Goal: Task Accomplishment & Management: Use online tool/utility

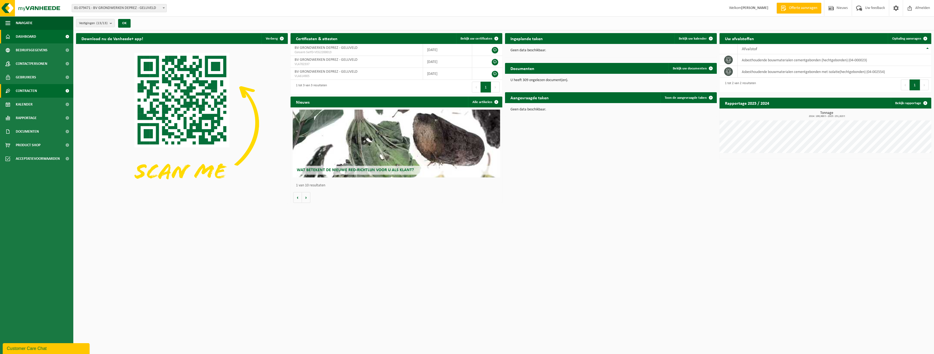
click at [44, 90] on link "Contracten" at bounding box center [36, 91] width 73 height 14
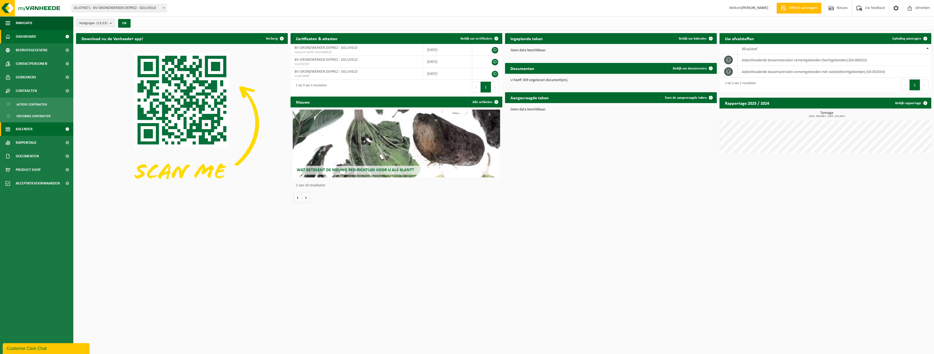
click at [40, 130] on link "Kalender" at bounding box center [36, 130] width 73 height 14
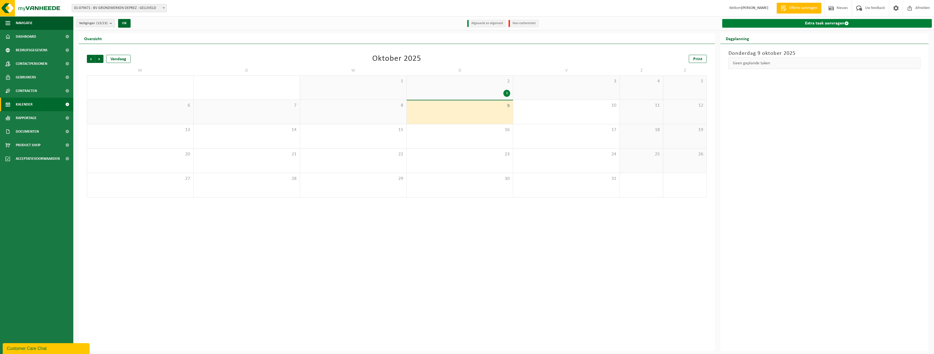
click at [769, 25] on link "Extra taak aanvragen" at bounding box center [828, 23] width 210 height 9
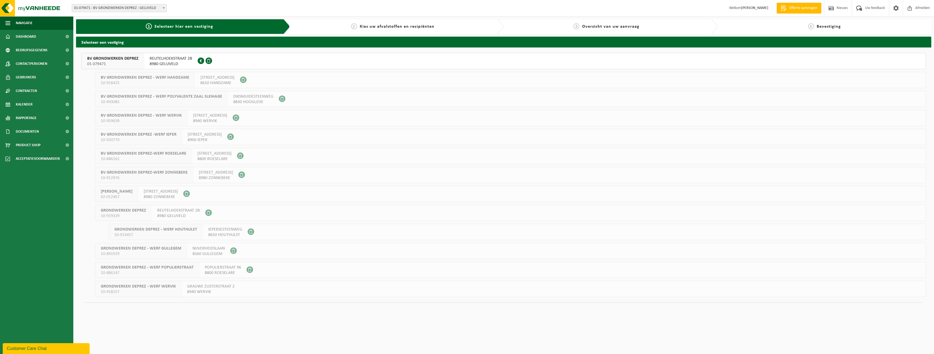
click at [142, 57] on div "BV GRONDWERKEN DEPREZ 01-079471" at bounding box center [113, 61] width 62 height 16
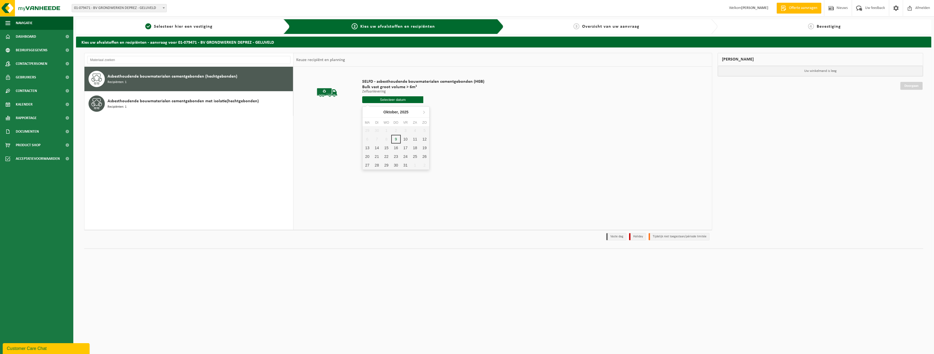
click at [395, 100] on input "text" at bounding box center [392, 99] width 61 height 7
click at [405, 138] on div "10" at bounding box center [406, 139] width 10 height 9
type input "Van 2025-10-10"
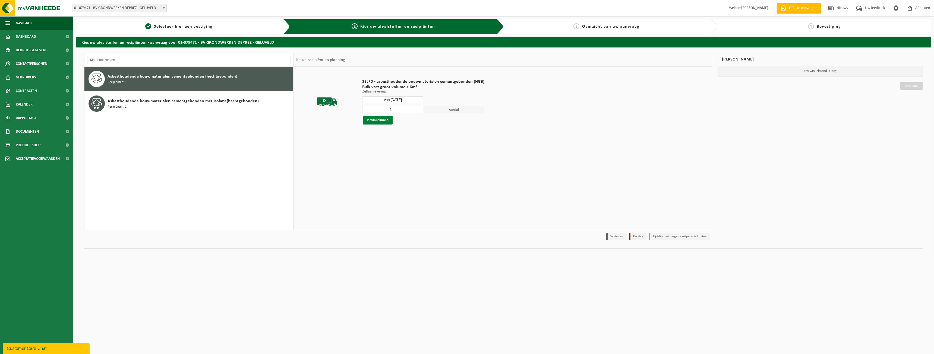
click at [387, 119] on button "In winkelmand" at bounding box center [378, 120] width 30 height 9
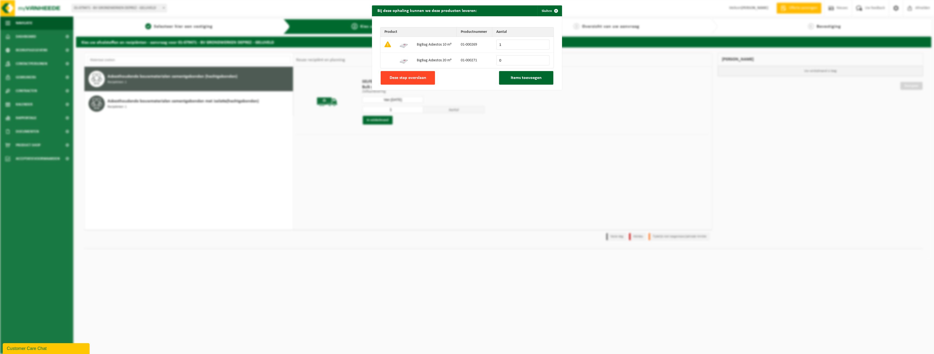
click at [407, 82] on button "Deze stap overslaan" at bounding box center [408, 78] width 54 height 14
type input "0"
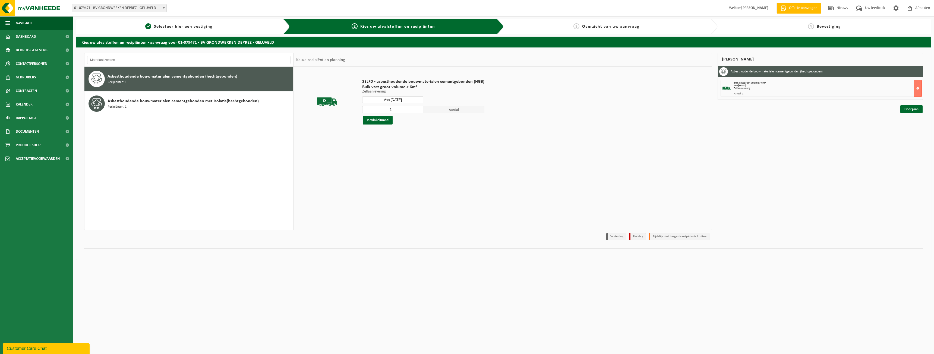
click at [906, 105] on div "Doorgaan" at bounding box center [821, 102] width 206 height 5
click at [906, 107] on link "Doorgaan" at bounding box center [912, 109] width 22 height 8
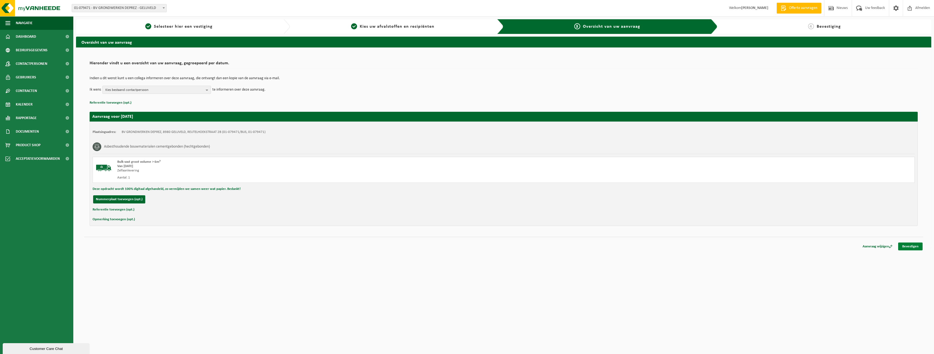
click at [909, 248] on link "Bevestigen" at bounding box center [911, 247] width 24 height 8
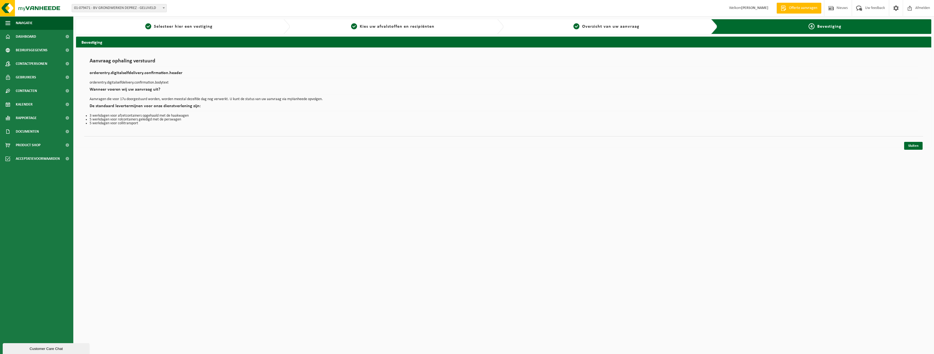
click at [919, 150] on div "Navigatie Offerte aanvragen Nieuws Uw feedback Afmelden Dashboard Bedrijfsgegev…" at bounding box center [467, 76] width 934 height 153
click at [917, 150] on link "Sluiten" at bounding box center [913, 146] width 18 height 8
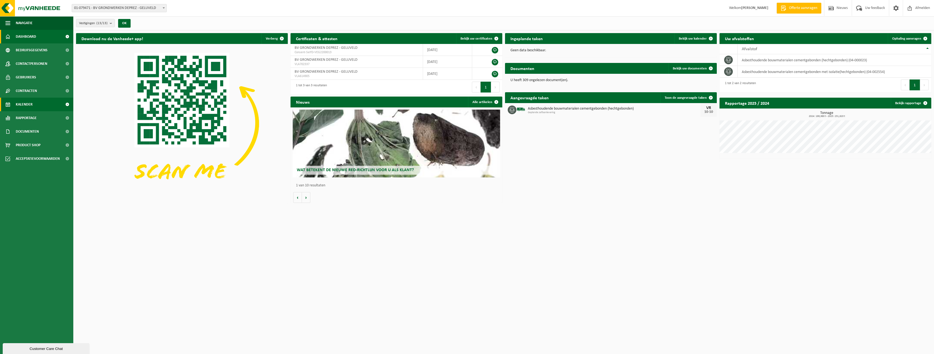
click at [47, 107] on link "Kalender" at bounding box center [36, 105] width 73 height 14
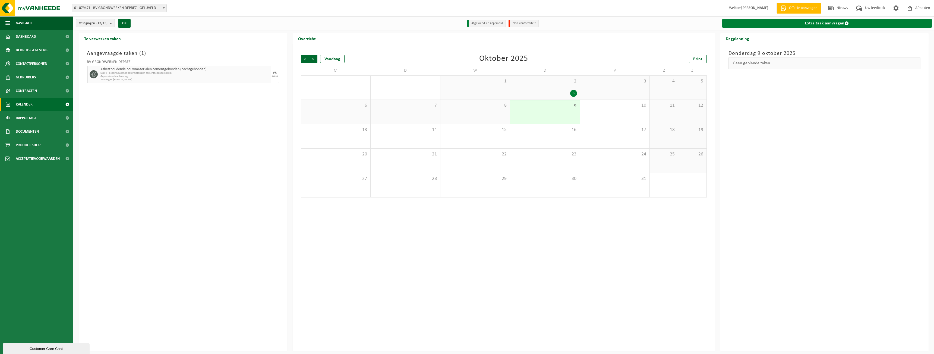
click at [750, 27] on link "Extra taak aanvragen" at bounding box center [828, 23] width 210 height 9
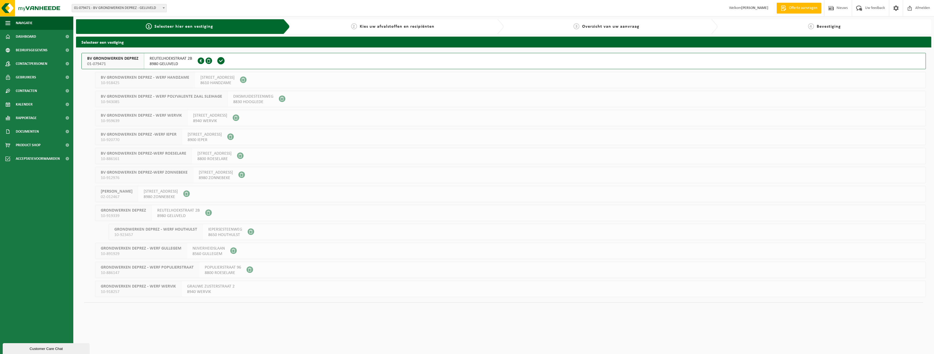
click at [163, 95] on span "BV GRONDWERKEN DEPREZ - WERF POLYVALENTE ZAAL SLEIHAGE" at bounding box center [161, 96] width 121 height 5
